Goal: Information Seeking & Learning: Check status

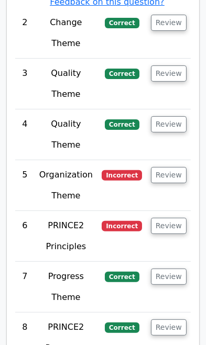
scroll to position [2395, 0]
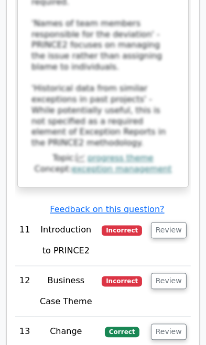
scroll to position [3354, 0]
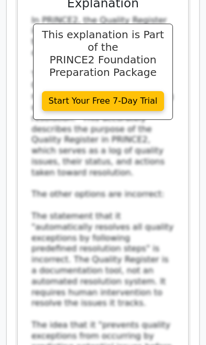
scroll to position [4136, 0]
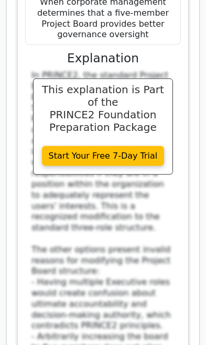
scroll to position [5084, 0]
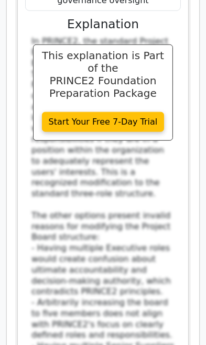
scroll to position [5109, 0]
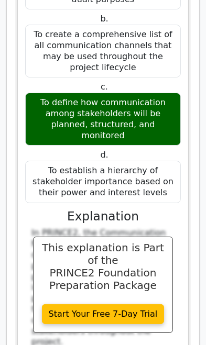
scroll to position [6698, 0]
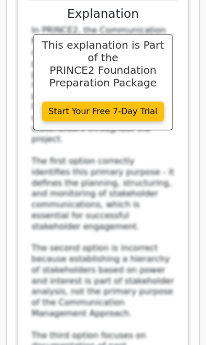
scroll to position [6902, 0]
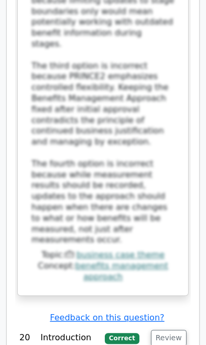
scroll to position [8074, 0]
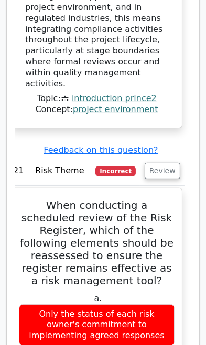
scroll to position [9146, 0]
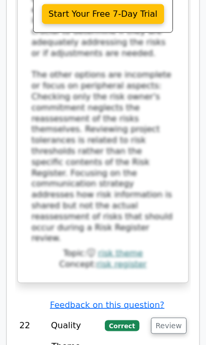
scroll to position [9773, 0]
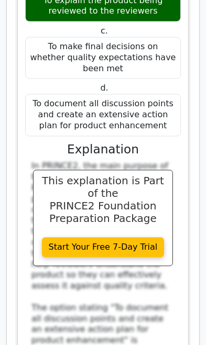
scroll to position [10281, 0]
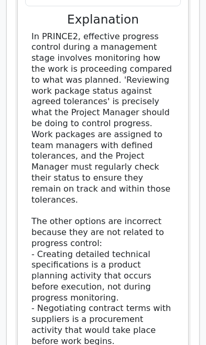
scroll to position [11193, 0]
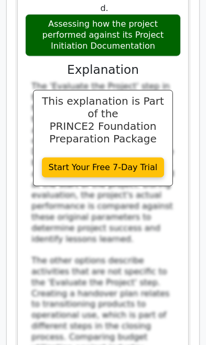
scroll to position [11960, 0]
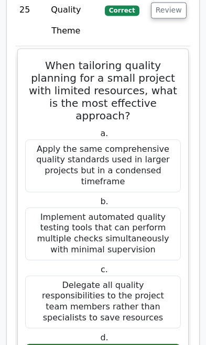
scroll to position [12483, 0]
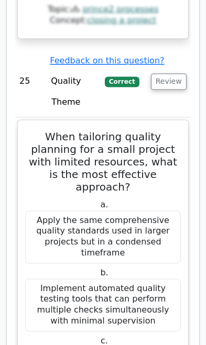
scroll to position [12420, 0]
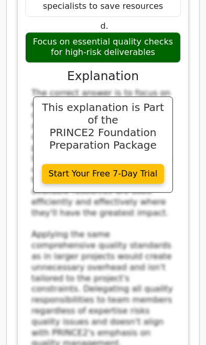
scroll to position [12798, 0]
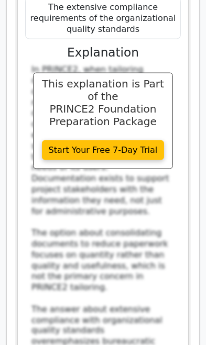
scroll to position [14377, 0]
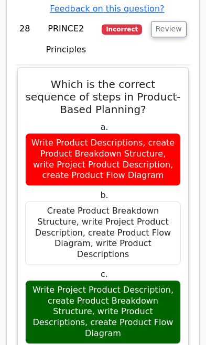
scroll to position [14941, 0]
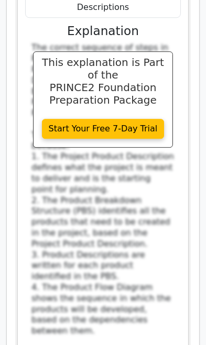
scroll to position [15343, 0]
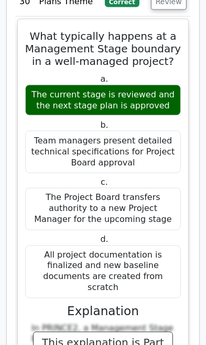
scroll to position [16792, 0]
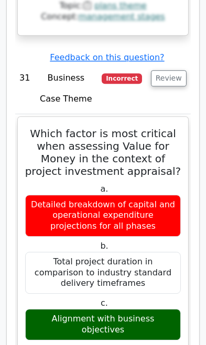
scroll to position [17476, 0]
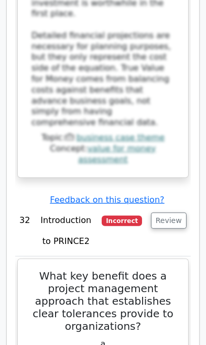
scroll to position [18286, 0]
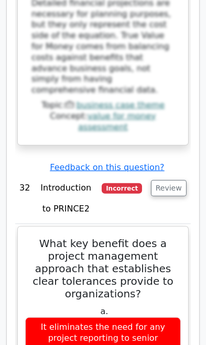
scroll to position [18334, 0]
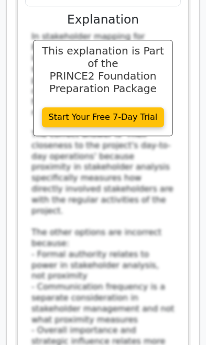
scroll to position [19706, 0]
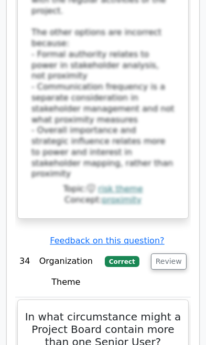
scroll to position [19906, 0]
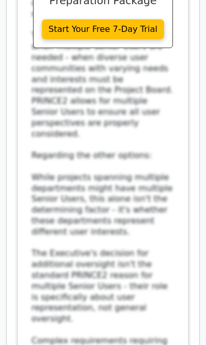
scroll to position [20580, 0]
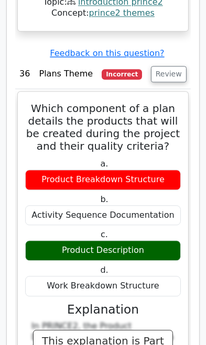
scroll to position [21826, 0]
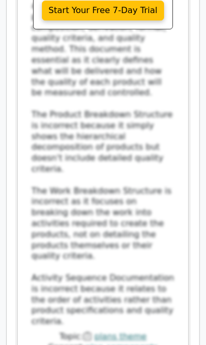
scroll to position [22214, 0]
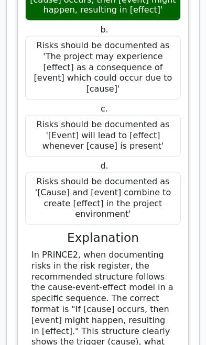
scroll to position [23760, 0]
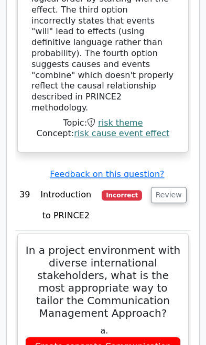
scroll to position [24225, 0]
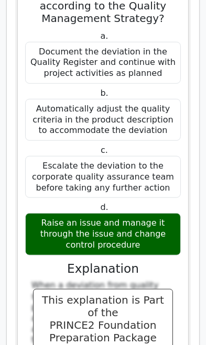
scroll to position [25375, 0]
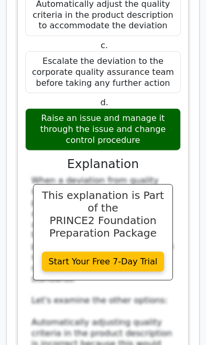
scroll to position [25479, 0]
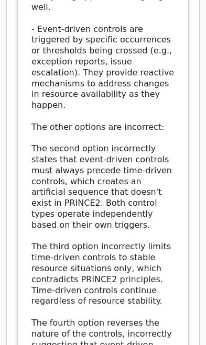
scroll to position [26887, 0]
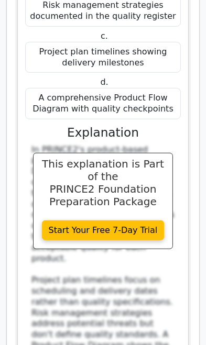
scroll to position [27546, 0]
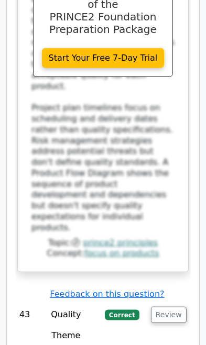
scroll to position [27707, 0]
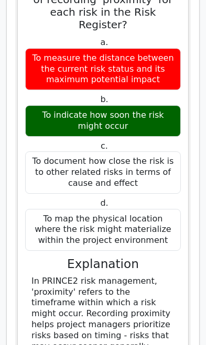
scroll to position [28994, 0]
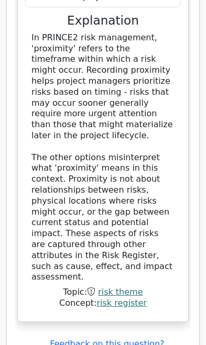
scroll to position [29241, 0]
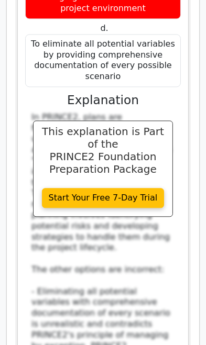
scroll to position [30742, 0]
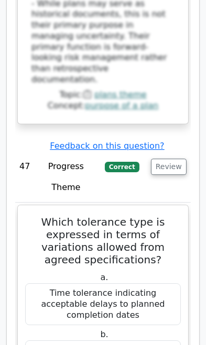
scroll to position [31257, 0]
